Goal: Use online tool/utility: Utilize a website feature to perform a specific function

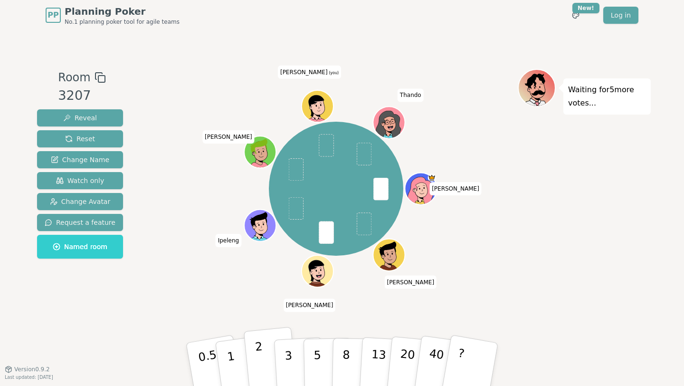
click at [262, 360] on p "2" at bounding box center [261, 366] width 12 height 52
click at [288, 357] on p "3" at bounding box center [289, 365] width 10 height 52
click at [262, 357] on p "2" at bounding box center [261, 366] width 12 height 52
click at [266, 347] on button "2" at bounding box center [271, 365] width 54 height 76
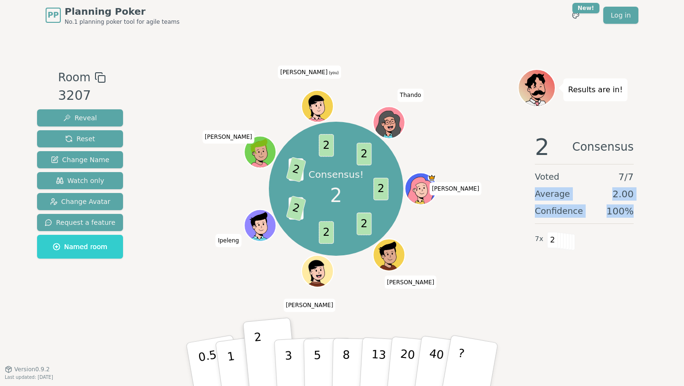
drag, startPoint x: 536, startPoint y: 193, endPoint x: 636, endPoint y: 212, distance: 102.0
click at [636, 212] on div "2 Consensus Voted 7 / 7 Average 2.00 Confidence 100 % 7 x 2" at bounding box center [584, 221] width 133 height 190
drag, startPoint x: 636, startPoint y: 212, endPoint x: 531, endPoint y: 179, distance: 110.4
click at [530, 179] on div "2 Consensus Voted 7 / 7 Average 2.00 Confidence 100 % 7 x 2" at bounding box center [584, 221] width 133 height 190
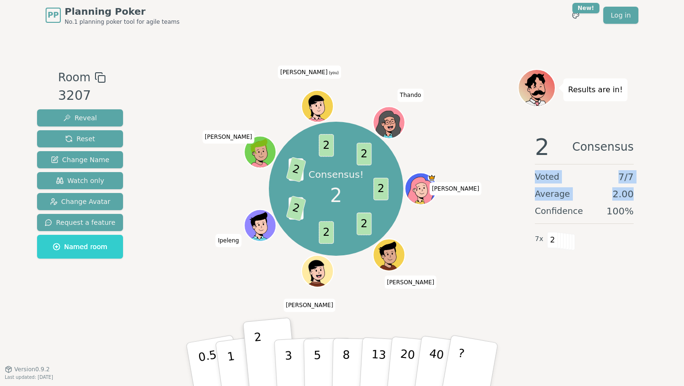
click at [531, 179] on div "2 Consensus Voted 7 / 7 Average 2.00 Confidence 100 % 7 x 2" at bounding box center [584, 221] width 133 height 190
drag, startPoint x: 531, startPoint y: 179, endPoint x: 671, endPoint y: 212, distance: 143.9
click at [671, 212] on div "PP Planning Poker No.1 planning poker tool for agile teams Toggle theme New! Lo…" at bounding box center [342, 193] width 684 height 386
click at [552, 240] on span "2" at bounding box center [552, 240] width 11 height 16
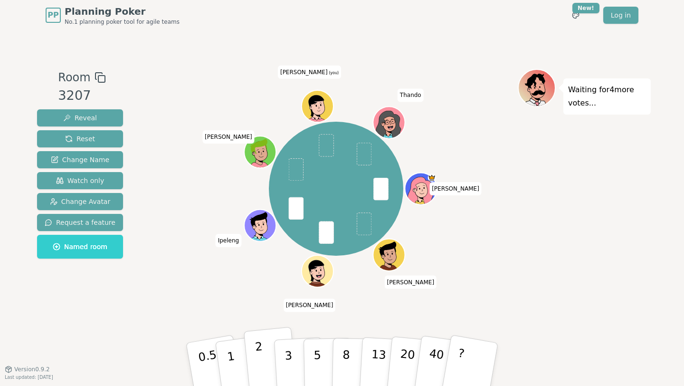
click at [259, 351] on p "2" at bounding box center [261, 366] width 12 height 52
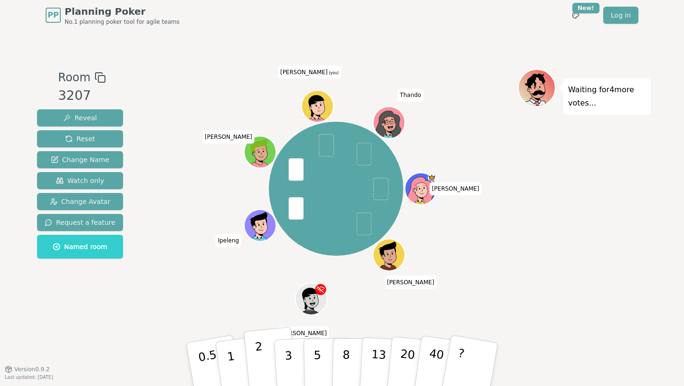
click at [259, 361] on p "2" at bounding box center [261, 366] width 12 height 52
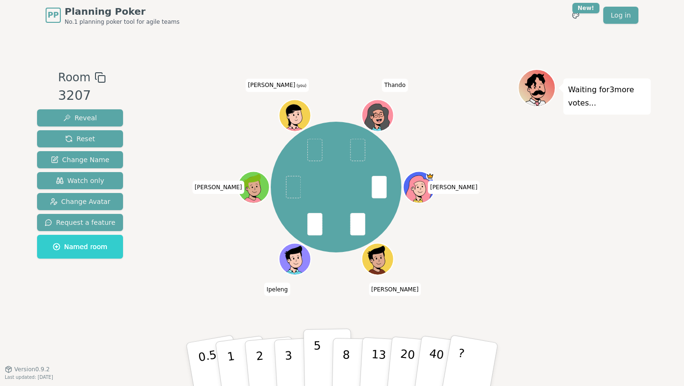
click at [319, 350] on p "5" at bounding box center [317, 364] width 8 height 51
